Goal: Find specific page/section: Find specific page/section

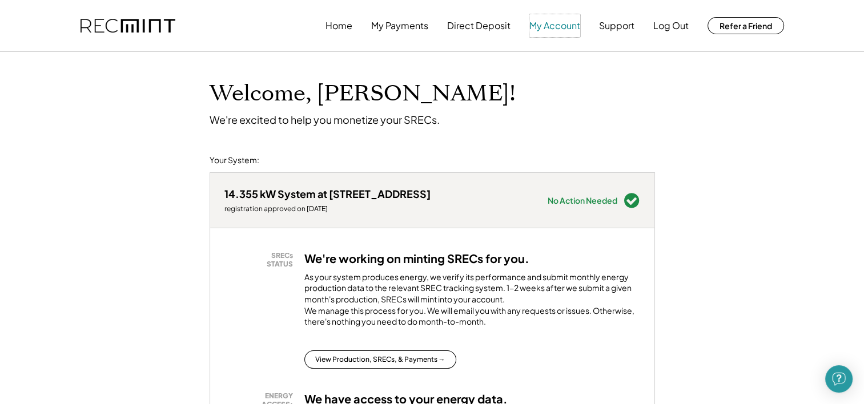
click at [562, 29] on button "My Account" at bounding box center [554, 25] width 51 height 23
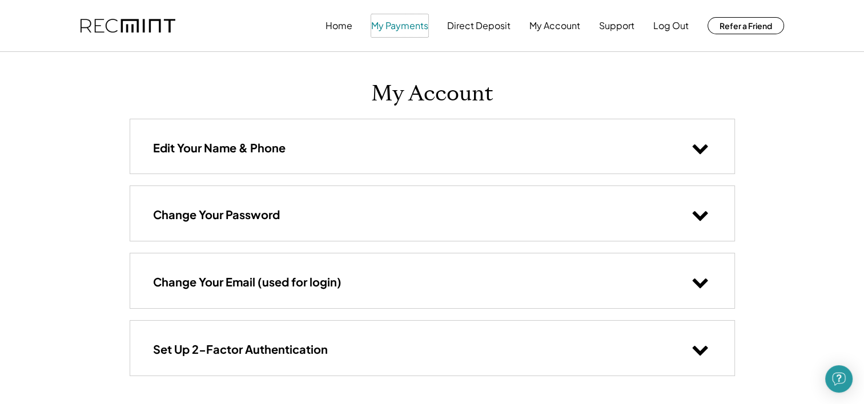
click at [400, 26] on button "My Payments" at bounding box center [399, 25] width 57 height 23
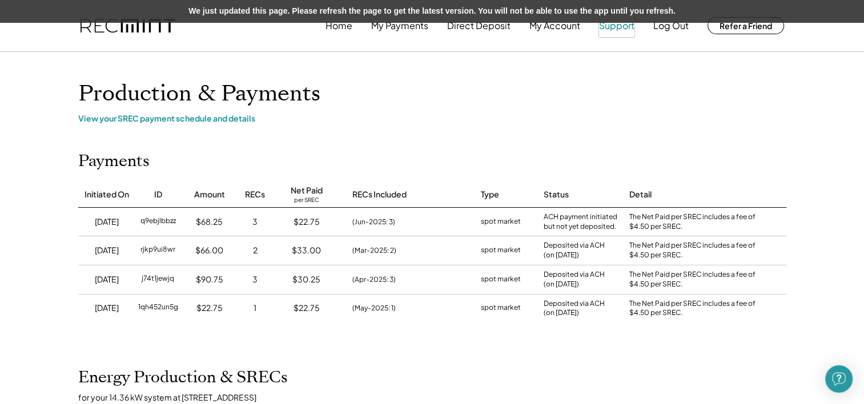
click at [613, 26] on button "Support" at bounding box center [616, 25] width 35 height 23
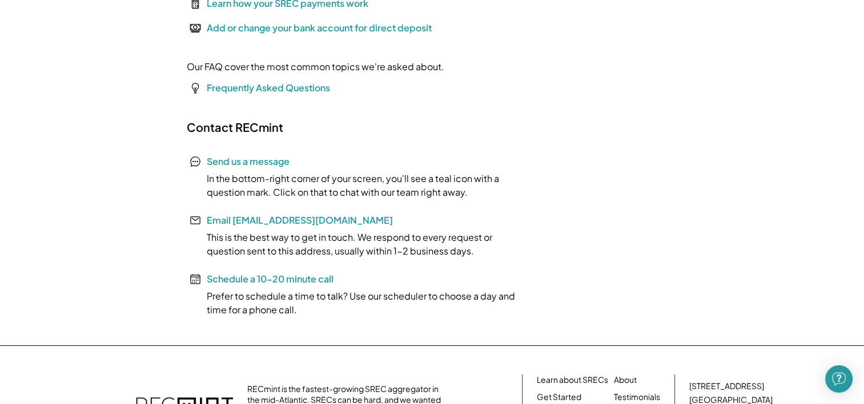
scroll to position [223, 0]
click at [198, 161] on icon at bounding box center [195, 160] width 11 height 11
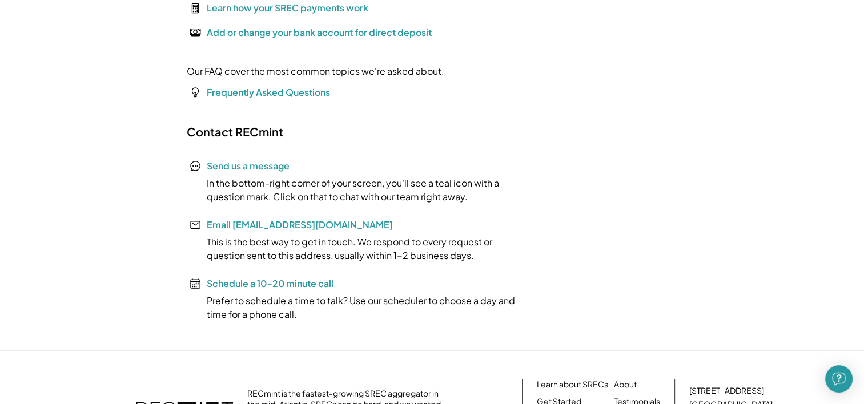
scroll to position [217, 0]
click at [195, 223] on icon at bounding box center [195, 224] width 11 height 11
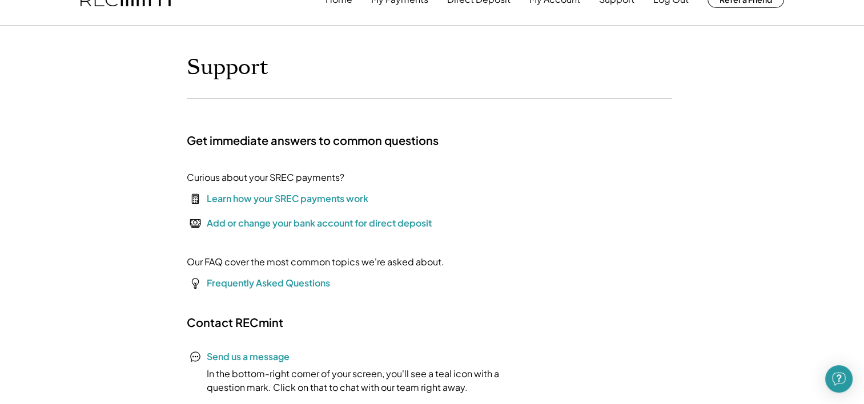
scroll to position [0, 0]
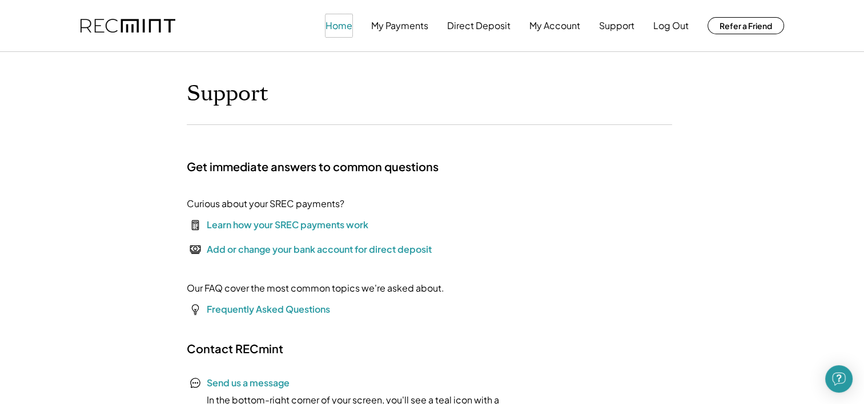
click at [343, 26] on button "Home" at bounding box center [338, 25] width 27 height 23
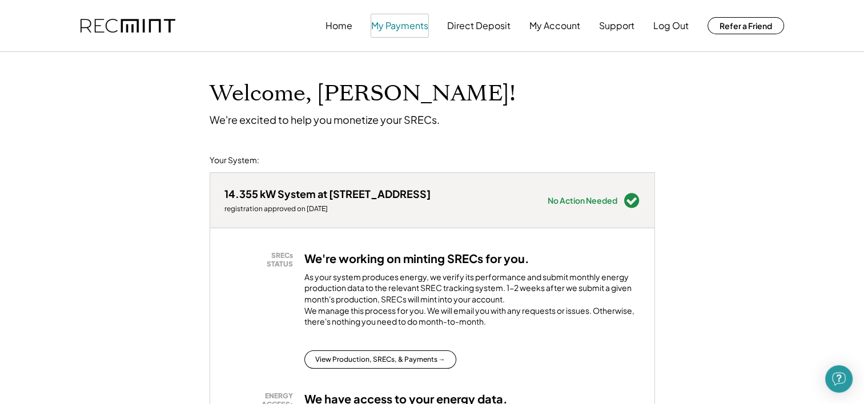
click at [399, 28] on button "My Payments" at bounding box center [399, 25] width 57 height 23
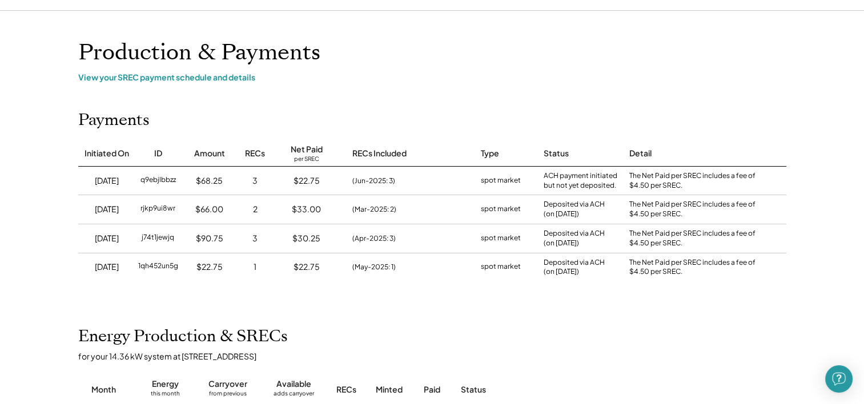
scroll to position [41, 0]
